Goal: Find specific page/section: Find specific page/section

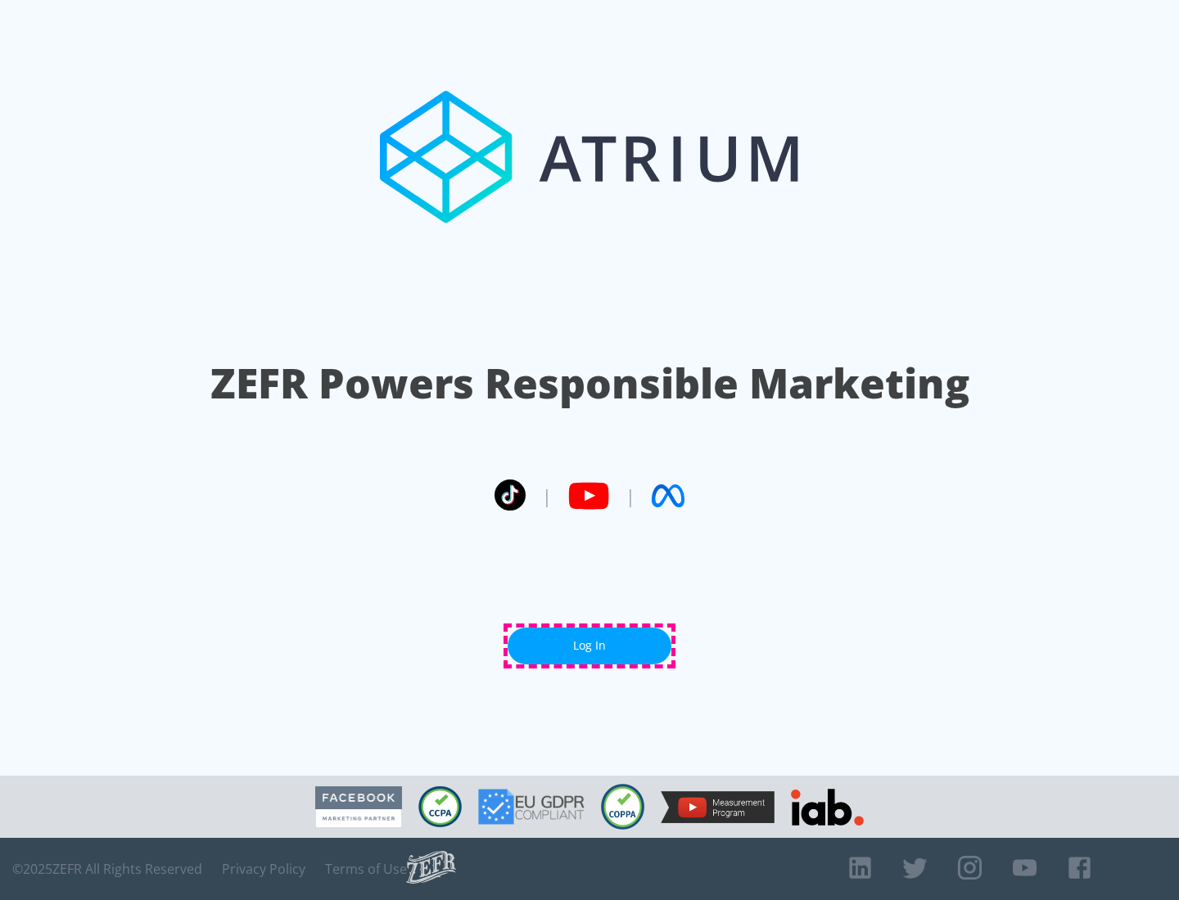
click at [589, 646] on link "Log In" at bounding box center [590, 646] width 164 height 37
